Goal: Find specific page/section: Find specific page/section

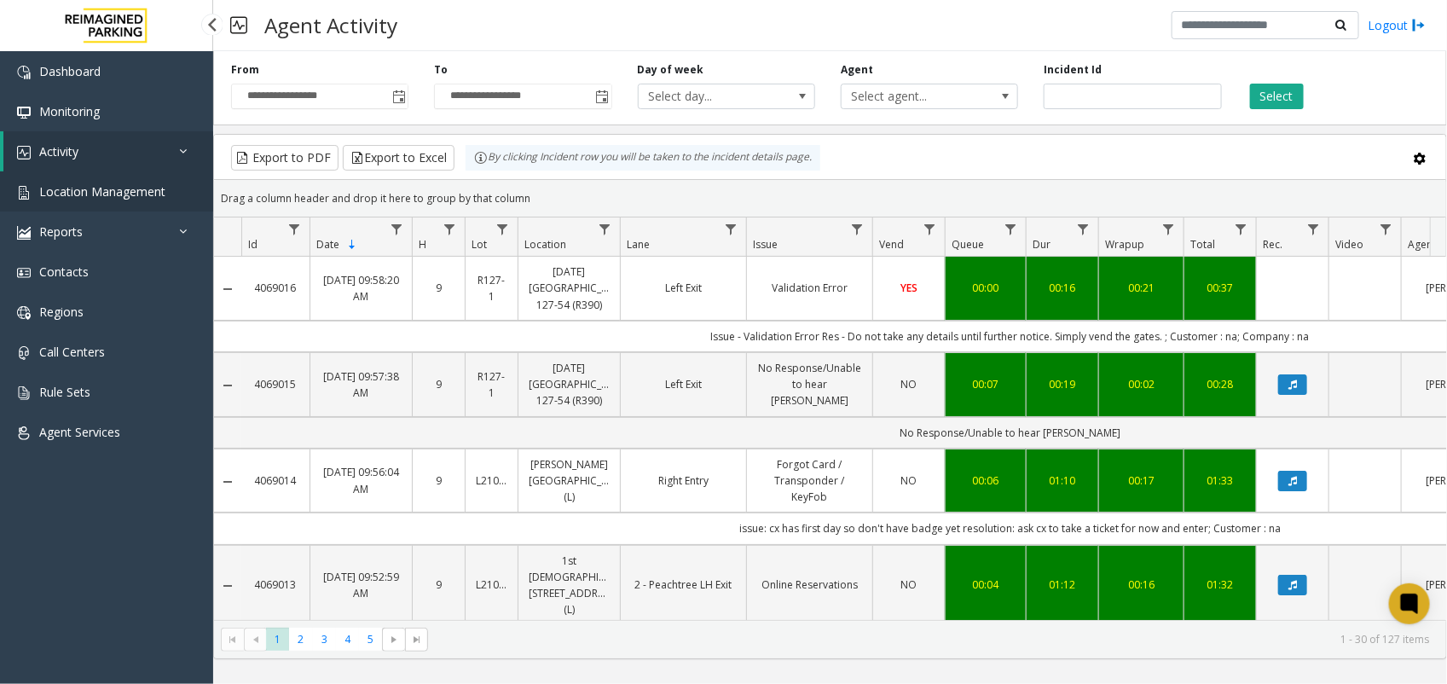
click at [147, 196] on span "Location Management" at bounding box center [102, 191] width 126 height 16
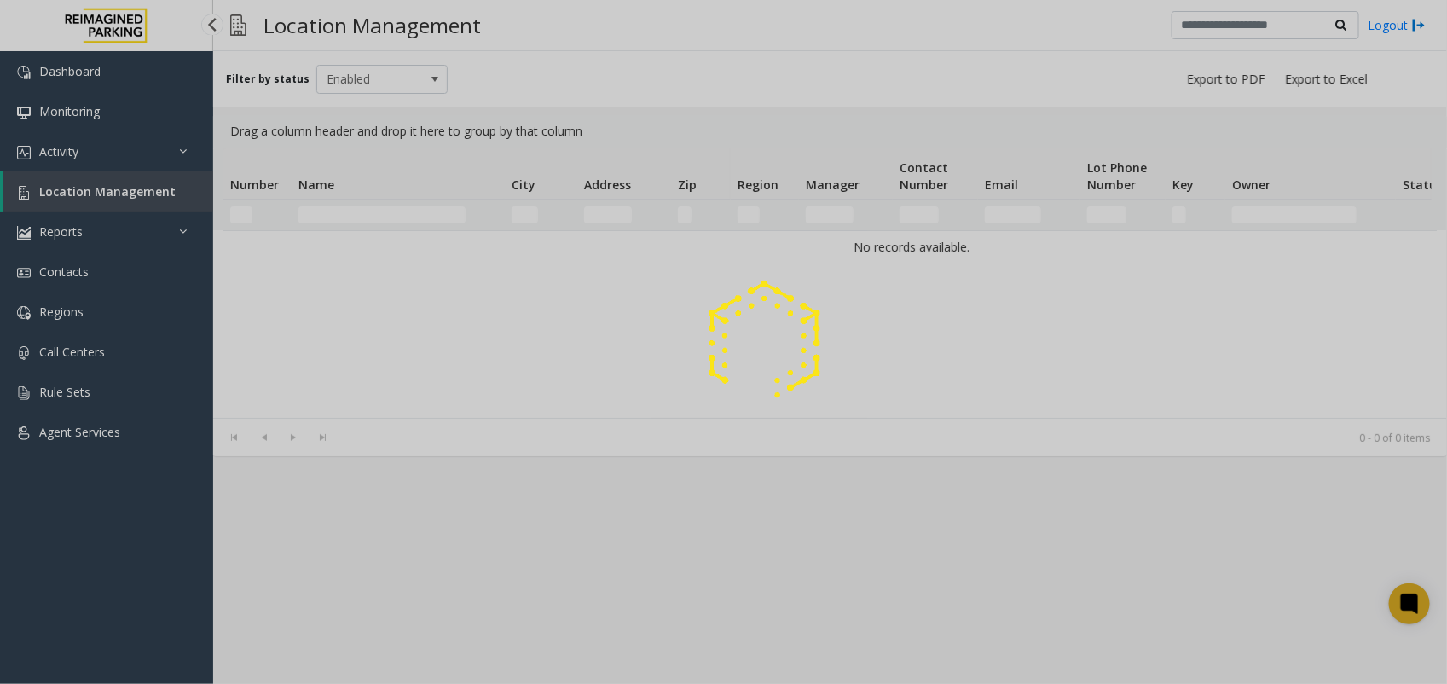
click at [143, 196] on div at bounding box center [723, 342] width 1447 height 684
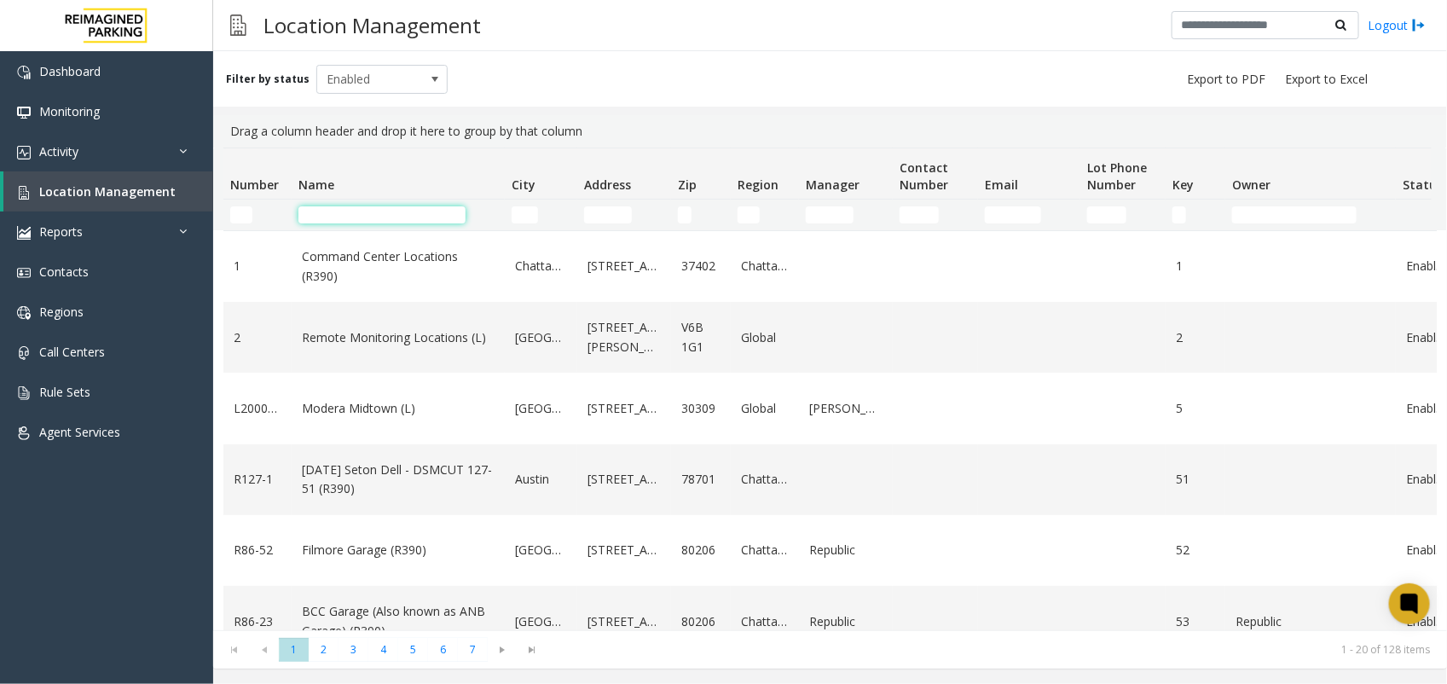
click at [326, 219] on input "Name Filter" at bounding box center [381, 214] width 167 height 17
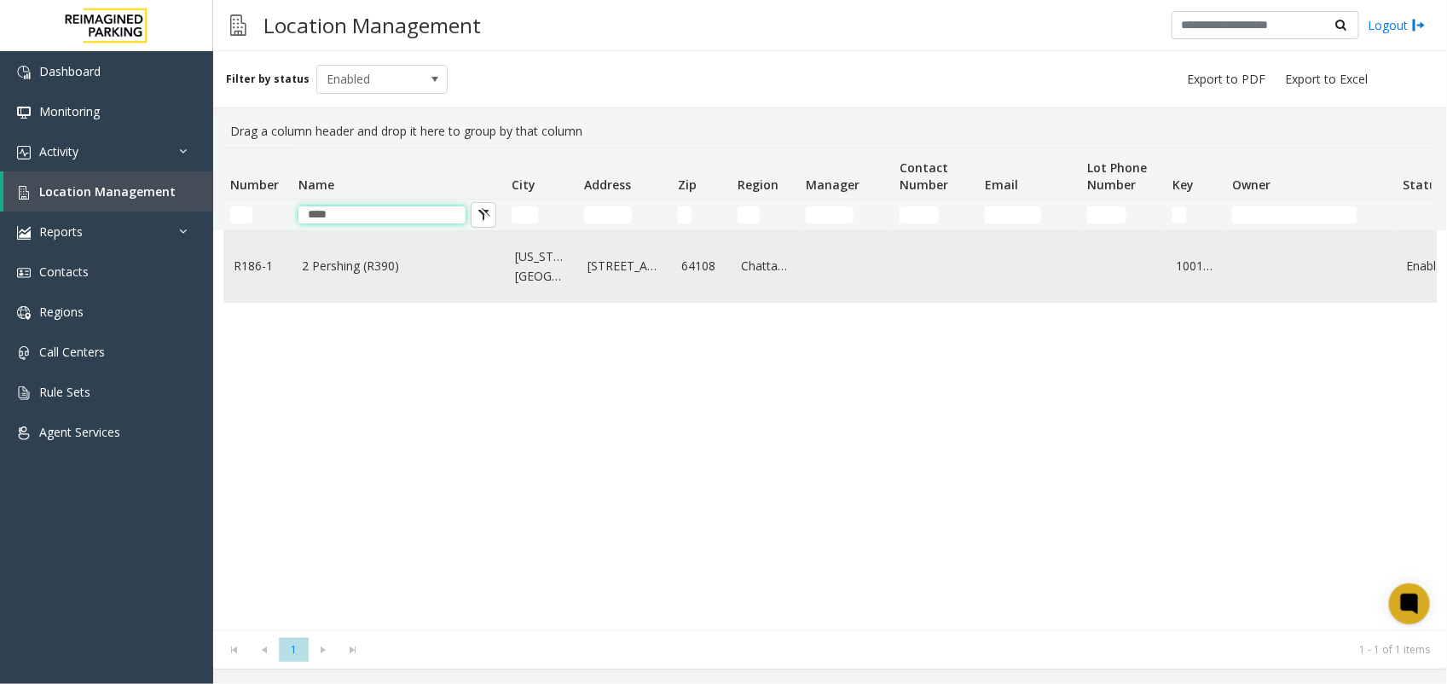
type input "****"
click at [343, 258] on link "2 Pershing (R390)" at bounding box center [398, 266] width 193 height 19
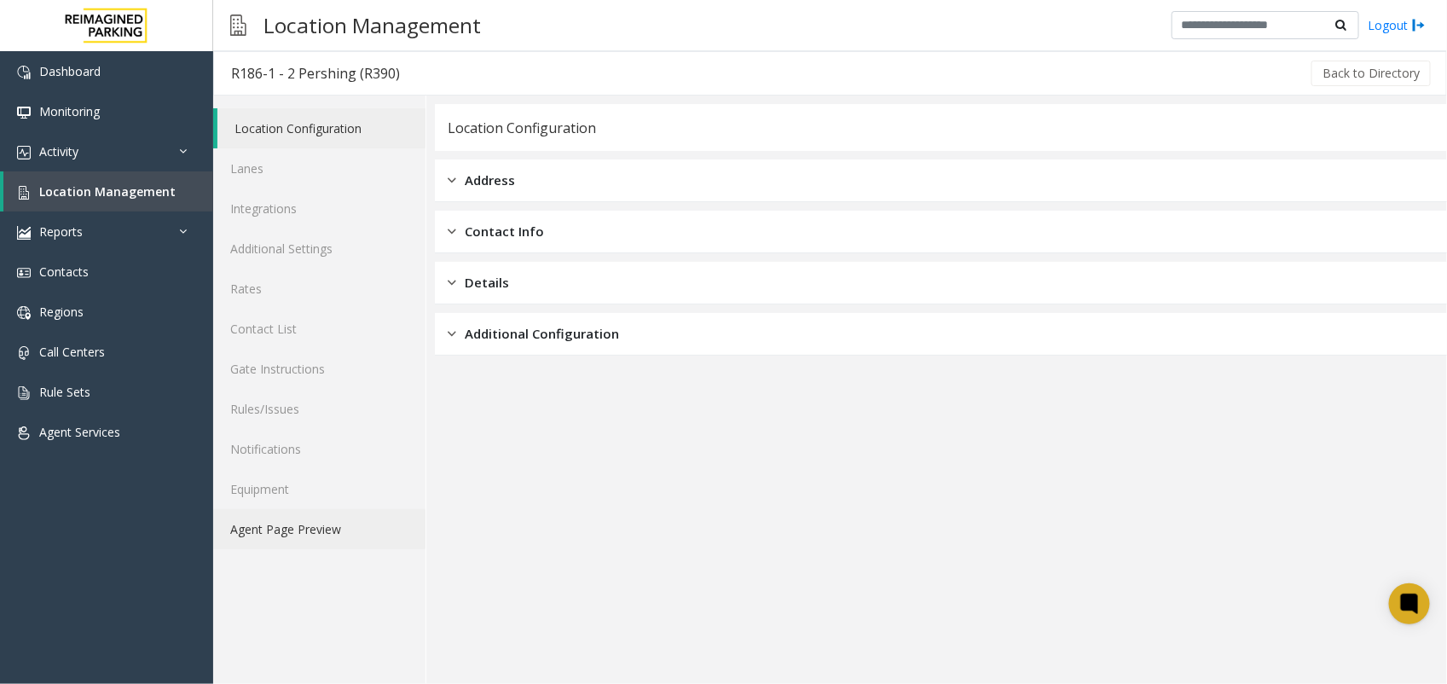
click at [329, 525] on link "Agent Page Preview" at bounding box center [319, 529] width 212 height 40
